Goal: Navigation & Orientation: Find specific page/section

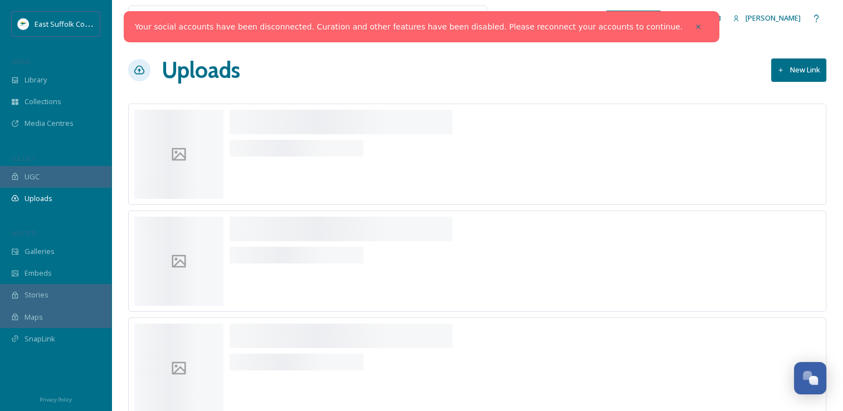
scroll to position [4431, 0]
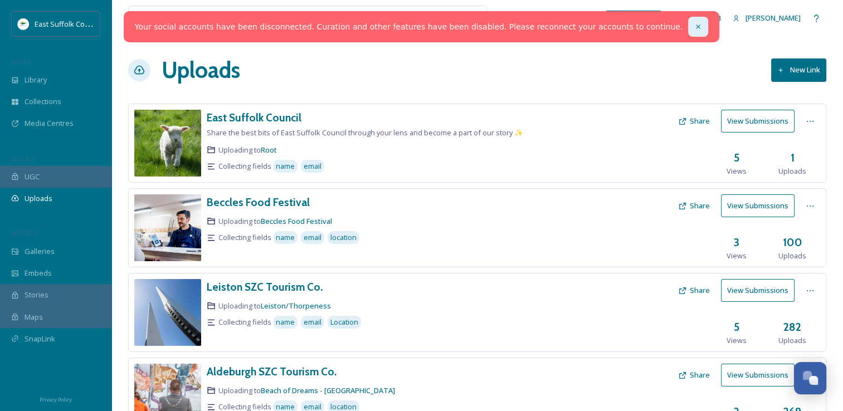
click at [688, 31] on div at bounding box center [698, 27] width 20 height 20
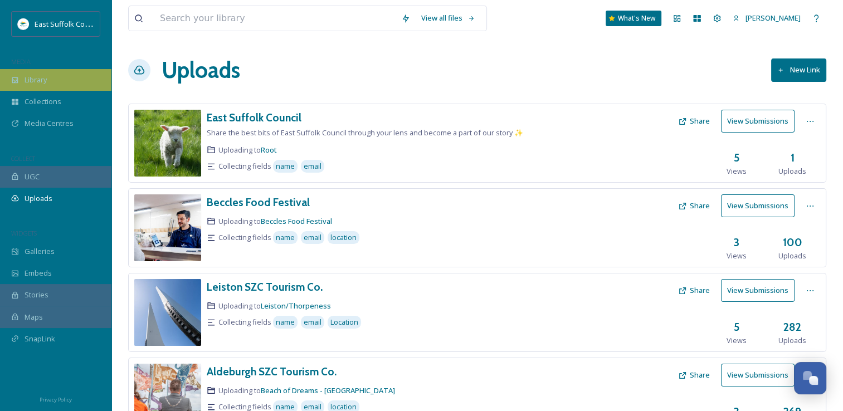
click at [38, 81] on span "Library" at bounding box center [36, 80] width 22 height 11
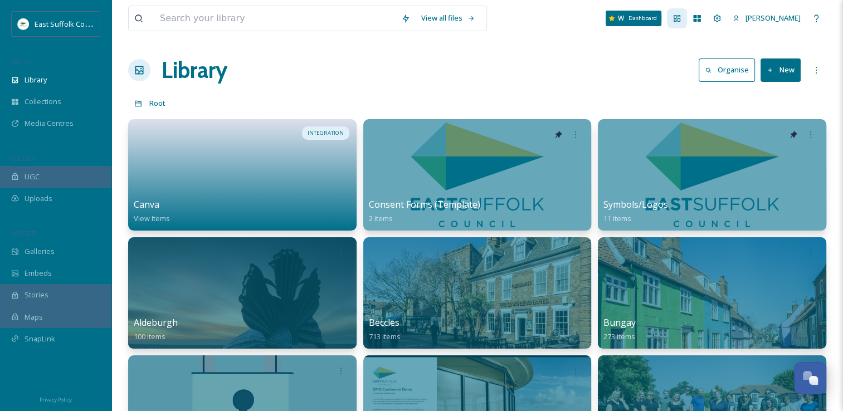
click at [687, 22] on div "Dashboard" at bounding box center [677, 18] width 20 height 20
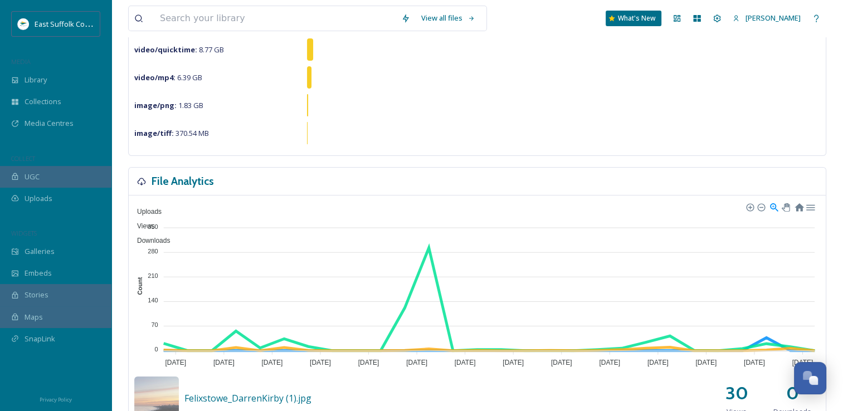
scroll to position [390, 0]
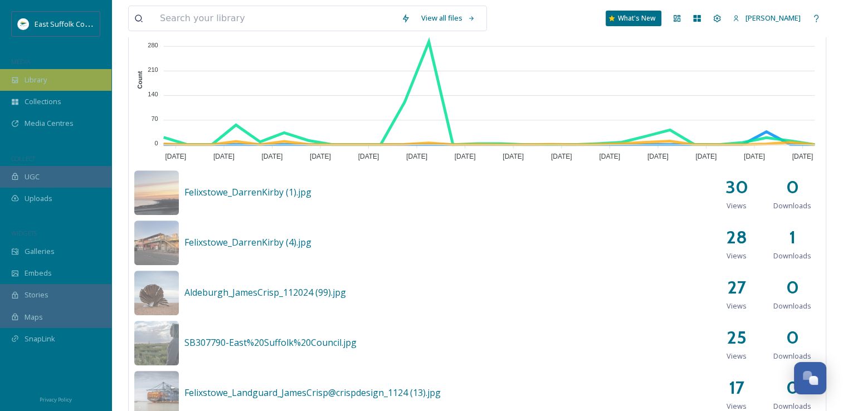
click at [34, 81] on span "Library" at bounding box center [36, 80] width 22 height 11
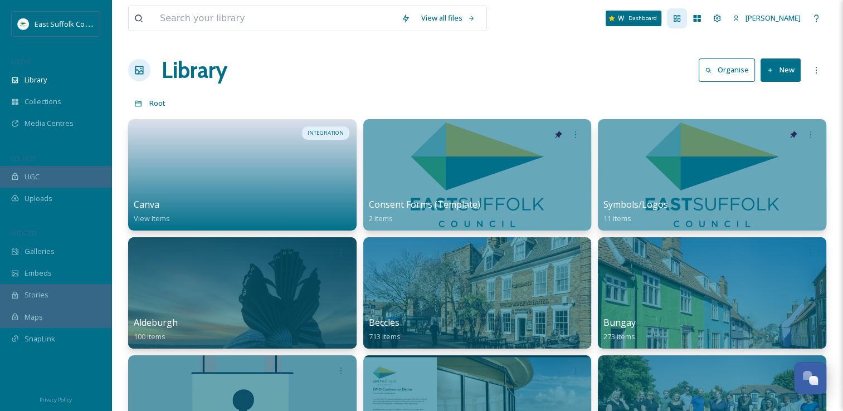
click at [682, 22] on icon at bounding box center [677, 18] width 9 height 9
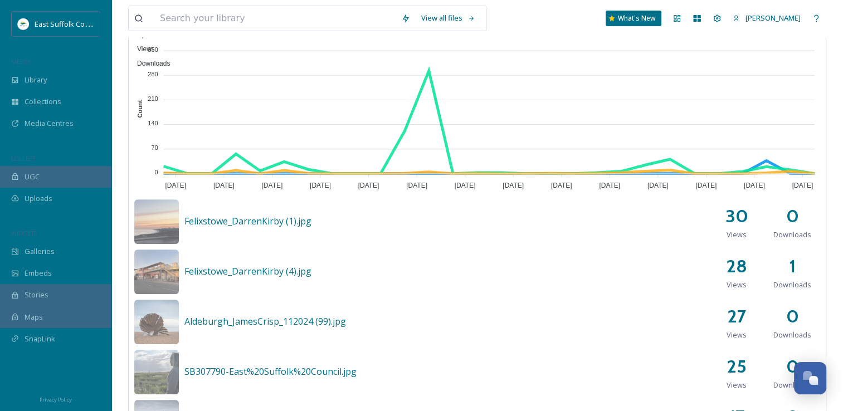
scroll to position [275, 0]
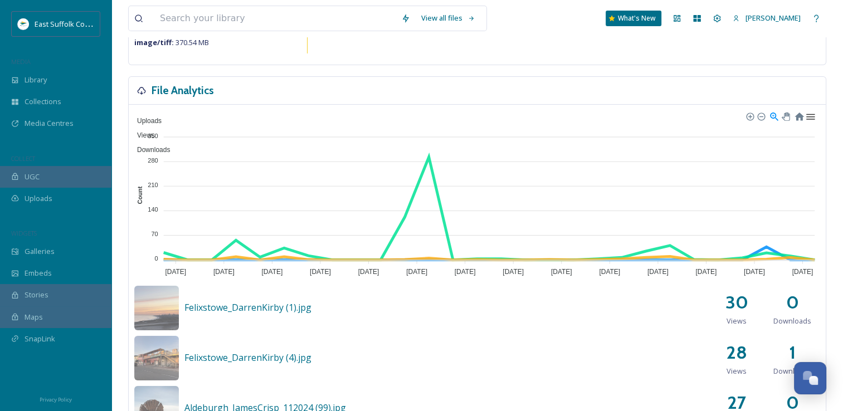
click at [808, 116] on div at bounding box center [809, 115] width 9 height 9
click at [249, 108] on div "Uploads Views Downloads 350 350 280 280 210 210 140 140 70 70 0 0 Count [DATE] …" at bounding box center [477, 323] width 697 height 437
click at [152, 88] on h3 "File Analytics" at bounding box center [183, 90] width 62 height 16
click at [145, 88] on icon at bounding box center [141, 90] width 9 height 9
click at [179, 95] on h3 "File Analytics" at bounding box center [183, 90] width 62 height 16
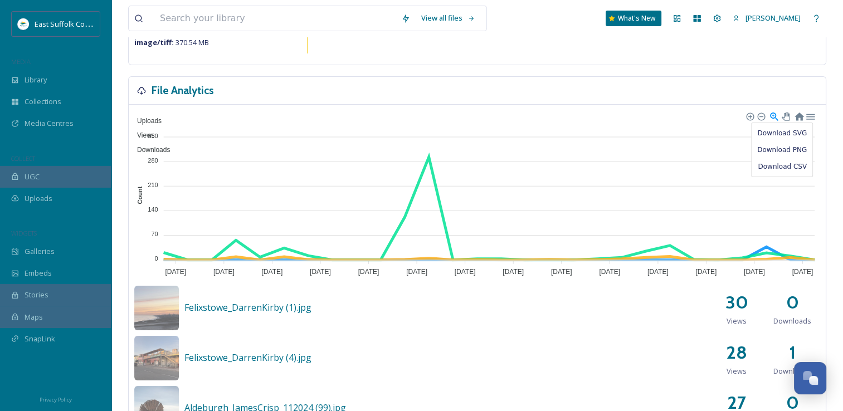
scroll to position [0, 0]
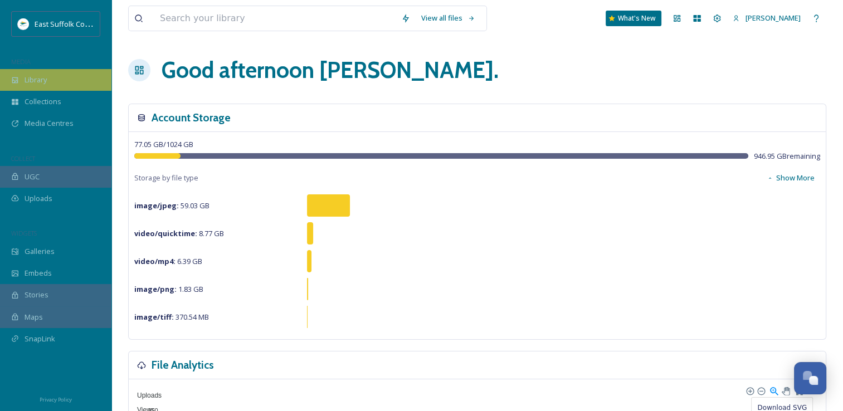
click at [40, 76] on span "Library" at bounding box center [36, 80] width 22 height 11
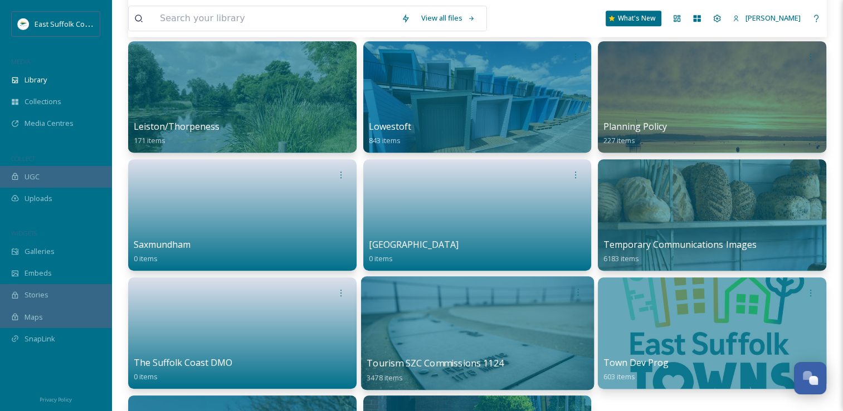
scroll to position [446, 0]
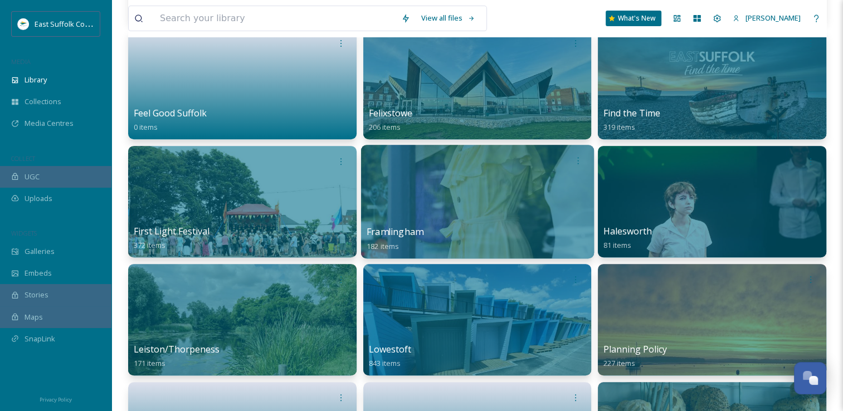
click at [451, 228] on div "Framlingham 182 items" at bounding box center [477, 239] width 221 height 28
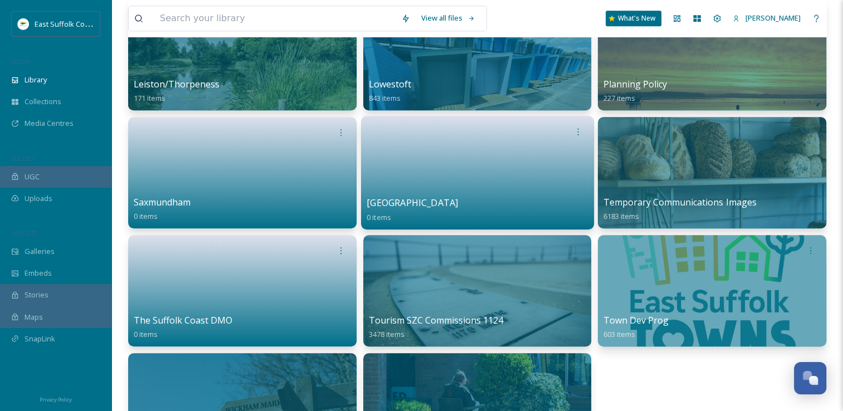
scroll to position [725, 0]
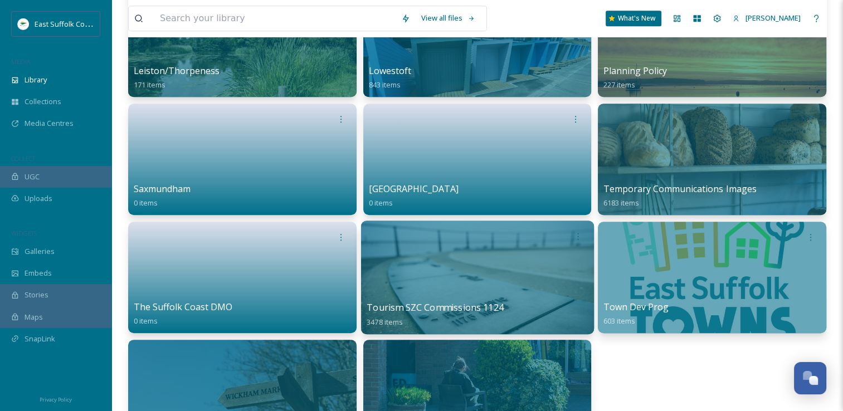
click at [458, 283] on div at bounding box center [477, 278] width 233 height 114
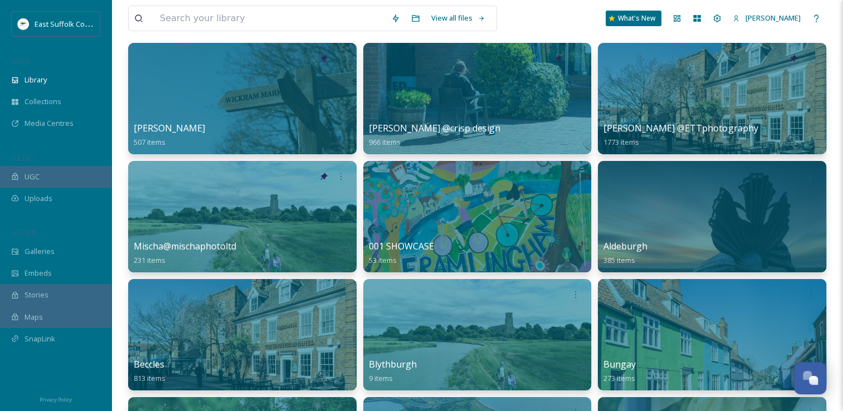
scroll to position [167, 0]
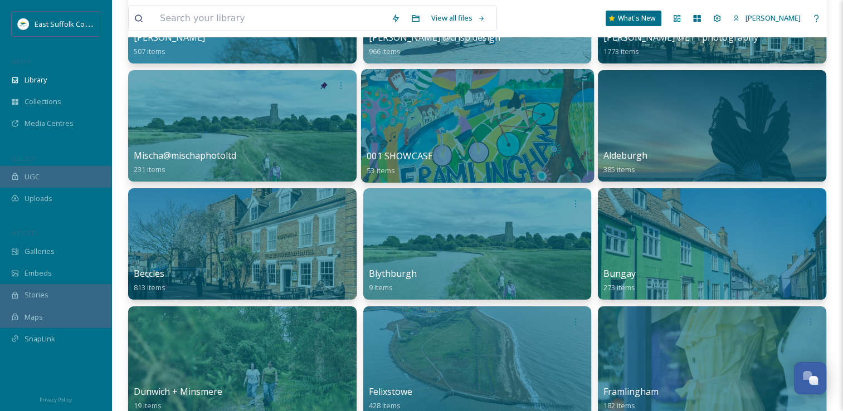
click at [464, 127] on div at bounding box center [477, 126] width 233 height 114
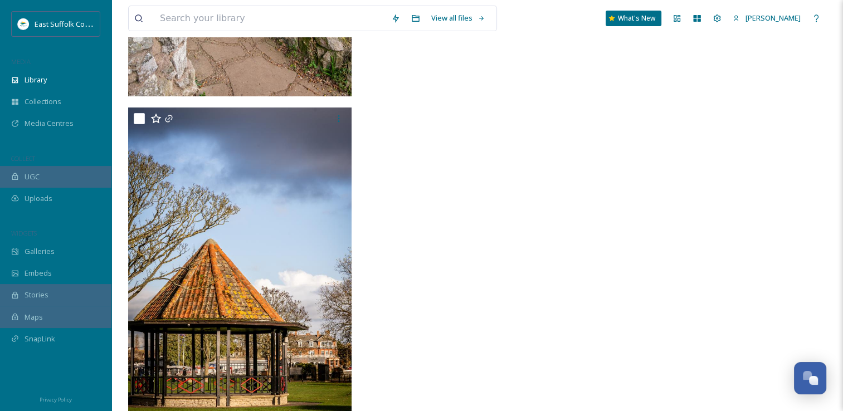
scroll to position [3937, 0]
